Goal: Task Accomplishment & Management: Understand process/instructions

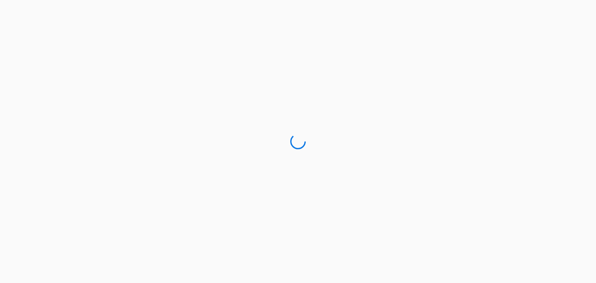
click at [318, 115] on div at bounding box center [298, 141] width 596 height 283
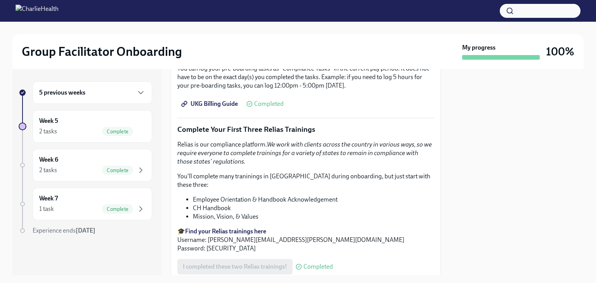
scroll to position [816, 0]
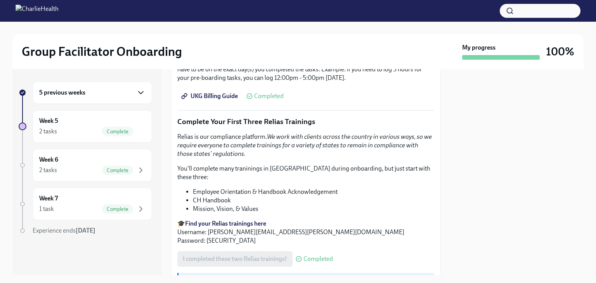
click at [137, 92] on icon "button" at bounding box center [140, 92] width 9 height 9
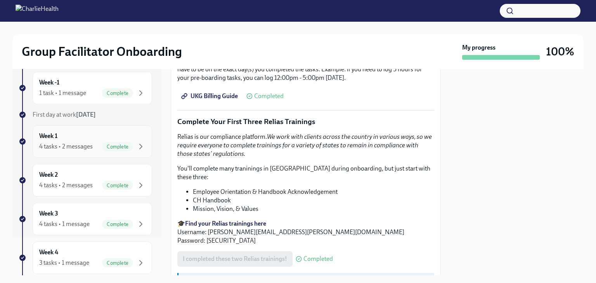
scroll to position [39, 0]
click at [108, 176] on div "Week 2 4 tasks • 2 messages Complete" at bounding box center [92, 179] width 106 height 19
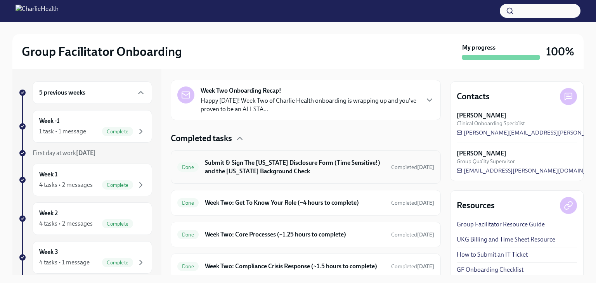
scroll to position [221, 0]
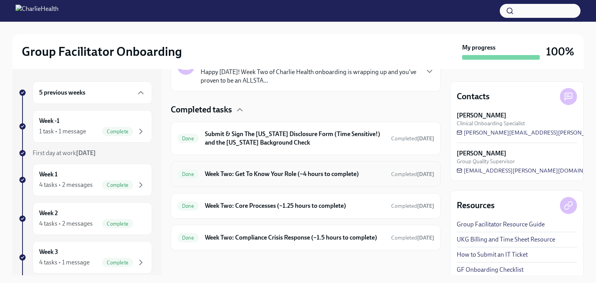
click at [339, 172] on div "Done Week Two: Get To Know Your Role (~4 hours to complete) Completed [DATE]" at bounding box center [305, 174] width 257 height 12
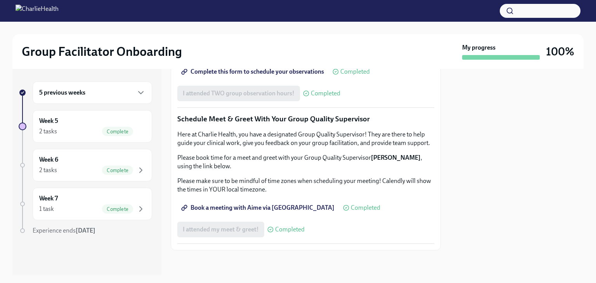
scroll to position [752, 0]
click at [108, 93] on div "5 previous weeks" at bounding box center [92, 92] width 106 height 9
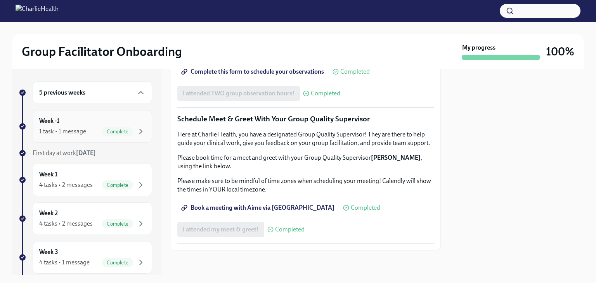
click at [112, 117] on div "Week -1 1 task • 1 message Complete" at bounding box center [92, 126] width 106 height 19
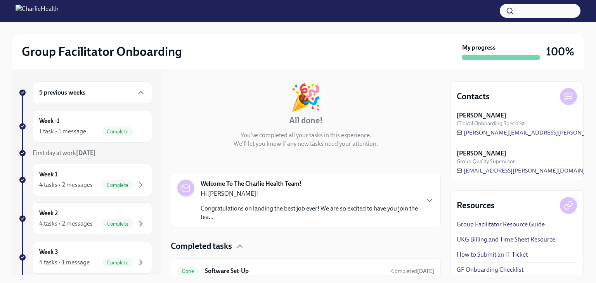
scroll to position [66, 0]
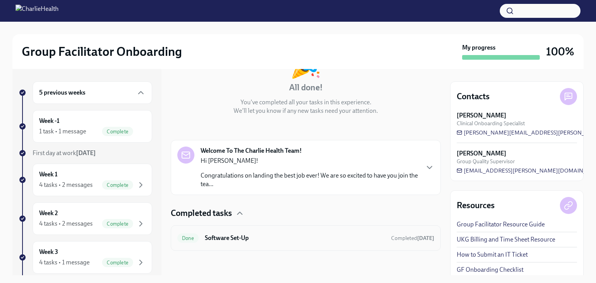
click at [250, 245] on div "Done Software Set-Up Completed [DATE]" at bounding box center [306, 239] width 270 height 26
click at [254, 234] on h6 "Software Set-Up" at bounding box center [295, 238] width 180 height 9
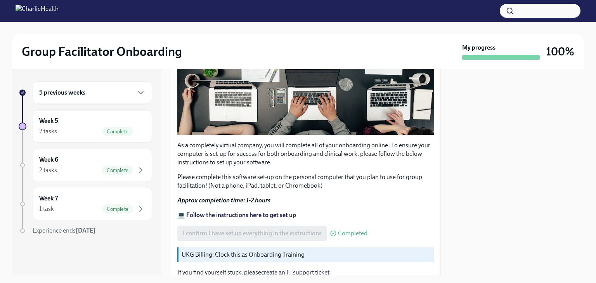
scroll to position [236, 0]
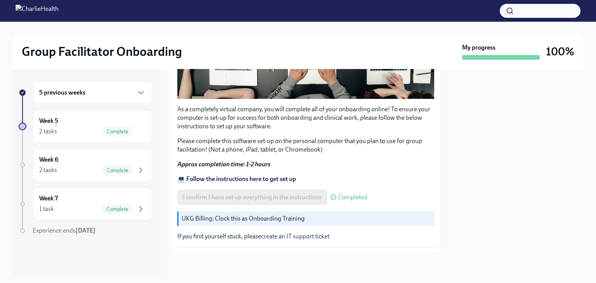
click at [257, 176] on strong "💻 Follow the instructions here to get set up" at bounding box center [236, 179] width 119 height 7
